Goal: Task Accomplishment & Management: Manage account settings

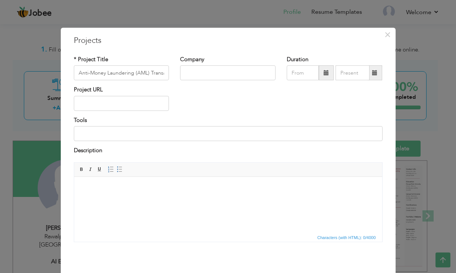
click at [385, 31] on span "×" at bounding box center [387, 34] width 6 height 13
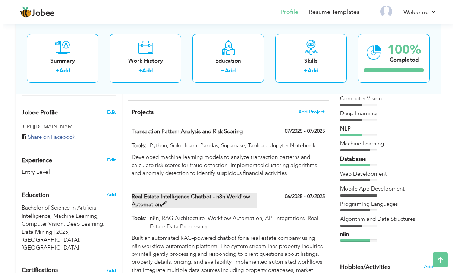
scroll to position [222, 0]
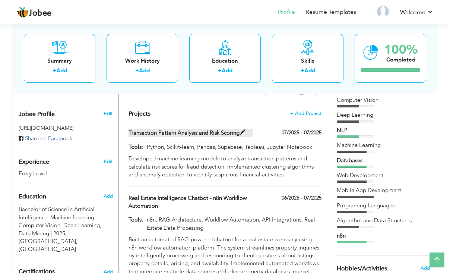
click at [245, 130] on span at bounding box center [243, 133] width 6 height 6
type input "Transaction Pattern Analysis and Risk Scoring"
type input "07/2025"
type input "Python, Scikit-learn, Pandas, Supabase, Tableau, Jupyter Notebook"
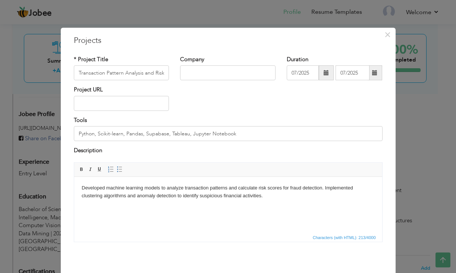
click at [324, 72] on span at bounding box center [326, 72] width 5 height 5
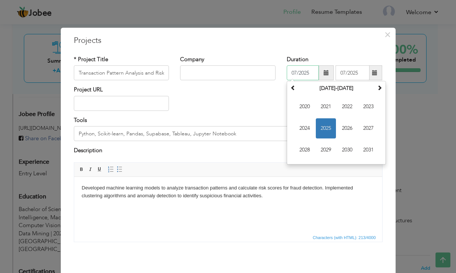
click at [318, 128] on span "2025" at bounding box center [326, 129] width 20 height 20
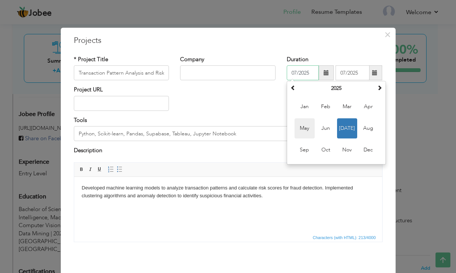
click at [303, 128] on span "May" at bounding box center [305, 129] width 20 height 20
type input "05/2025"
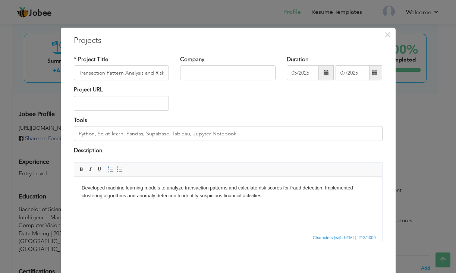
click at [376, 75] on span at bounding box center [375, 73] width 15 height 15
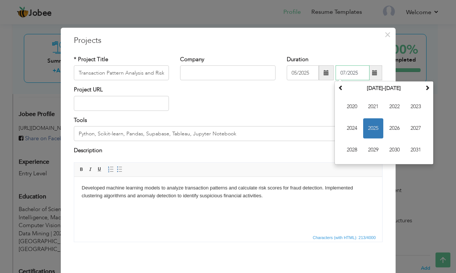
click at [372, 126] on span "2025" at bounding box center [373, 129] width 20 height 20
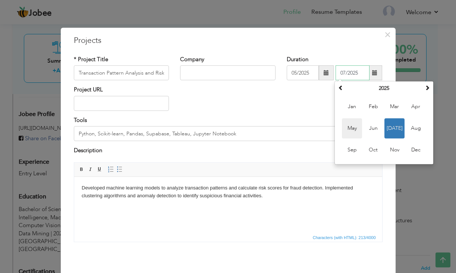
click at [352, 125] on span "May" at bounding box center [352, 129] width 20 height 20
type input "05/2025"
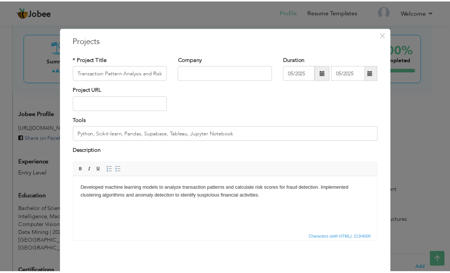
scroll to position [29, 0]
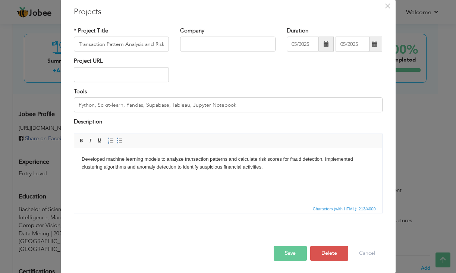
click at [293, 253] on button "Save" at bounding box center [290, 253] width 33 height 15
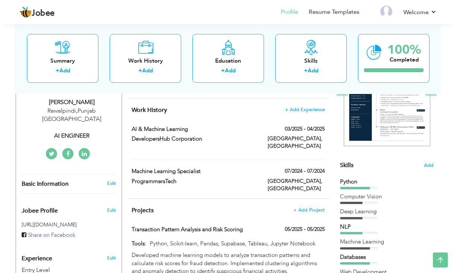
scroll to position [176, 0]
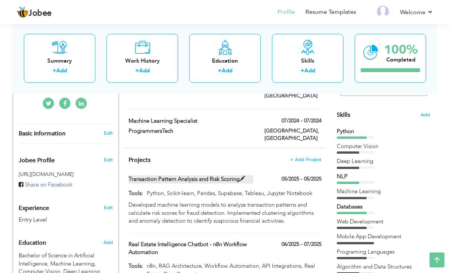
click at [245, 176] on span at bounding box center [243, 179] width 6 height 6
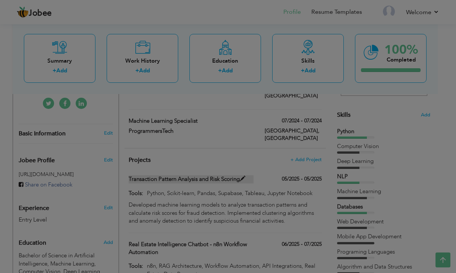
scroll to position [0, 0]
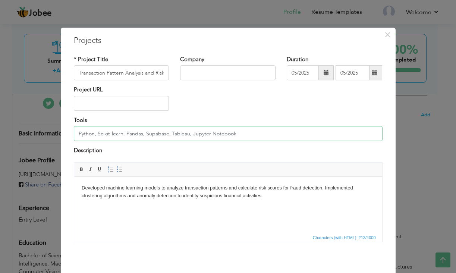
click at [185, 133] on input "Python, Scikit-learn, Pandas, Supabase, Tableau, Jupyter Notebook" at bounding box center [228, 133] width 309 height 15
type input "Python, Scikit-learn, Pandas, Supabase, Jupyter Notebook"
drag, startPoint x: 233, startPoint y: 146, endPoint x: 254, endPoint y: 171, distance: 32.3
click at [253, 171] on span "Editor toolbars Basic Styles Bold Italic Underline Paragraph Insert/Remove Numb…" at bounding box center [228, 170] width 308 height 14
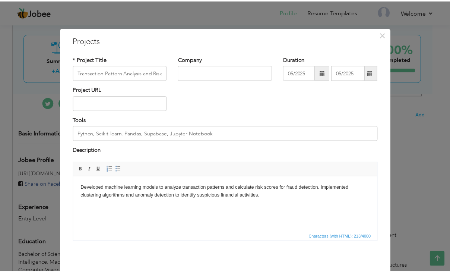
scroll to position [29, 0]
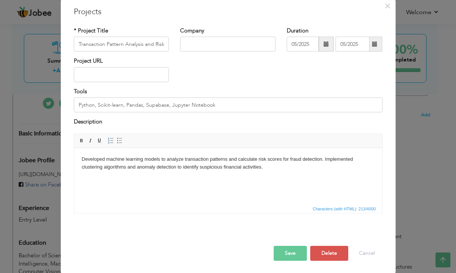
click at [295, 251] on button "Save" at bounding box center [290, 253] width 33 height 15
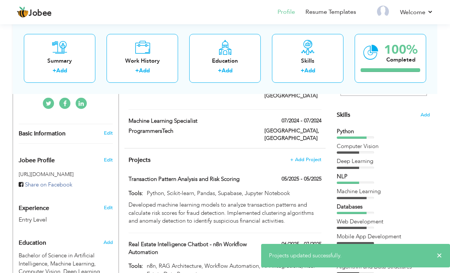
scroll to position [56, 0]
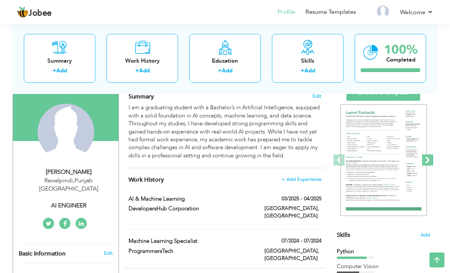
click at [427, 156] on span at bounding box center [427, 159] width 11 height 11
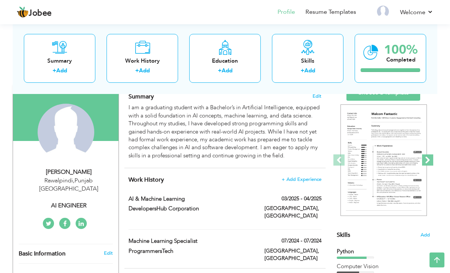
click at [427, 156] on span at bounding box center [427, 159] width 11 height 11
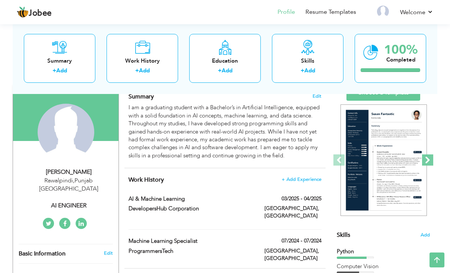
click at [427, 156] on span at bounding box center [427, 159] width 11 height 11
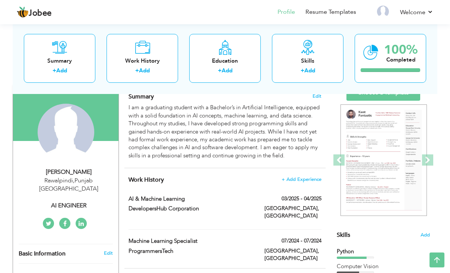
click at [393, 98] on link "Choose a Template" at bounding box center [384, 93] width 74 height 16
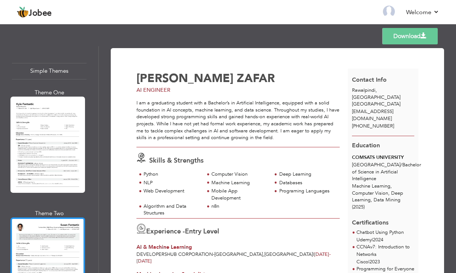
scroll to position [2776, 0]
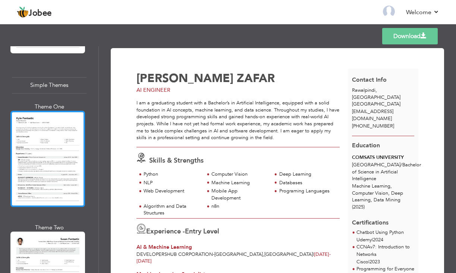
click at [50, 111] on div at bounding box center [47, 159] width 75 height 96
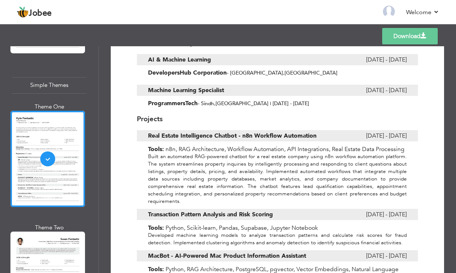
scroll to position [0, 0]
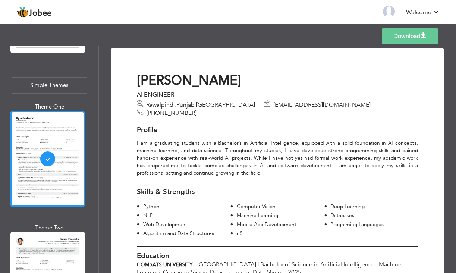
click at [398, 37] on link "Download" at bounding box center [410, 36] width 56 height 16
click at [295, 252] on h3 "Education" at bounding box center [277, 256] width 281 height 8
click at [401, 38] on link "Download" at bounding box center [410, 36] width 56 height 16
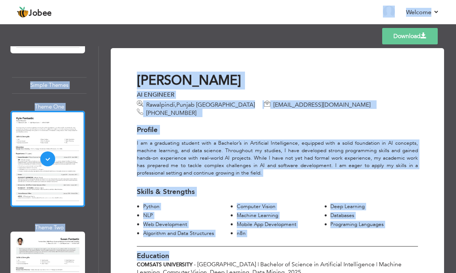
drag, startPoint x: 395, startPoint y: 267, endPoint x: 396, endPoint y: 273, distance: 6.1
click at [396, 273] on html "Jobee Back to Profile Resume Templates Resume Templates Cover Letters About My …" at bounding box center [228, 136] width 456 height 273
